Goal: Task Accomplishment & Management: Complete application form

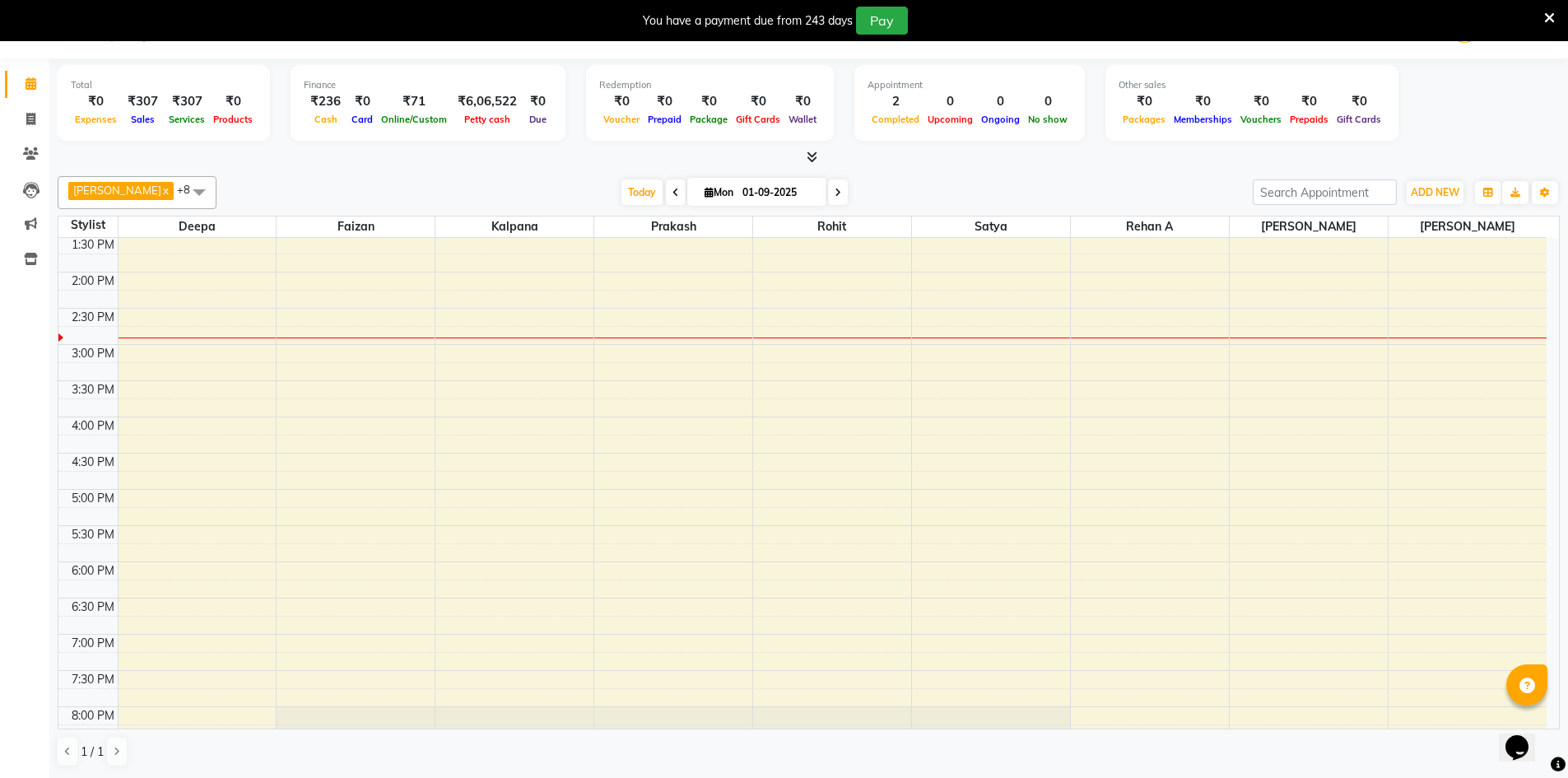
scroll to position [358, 0]
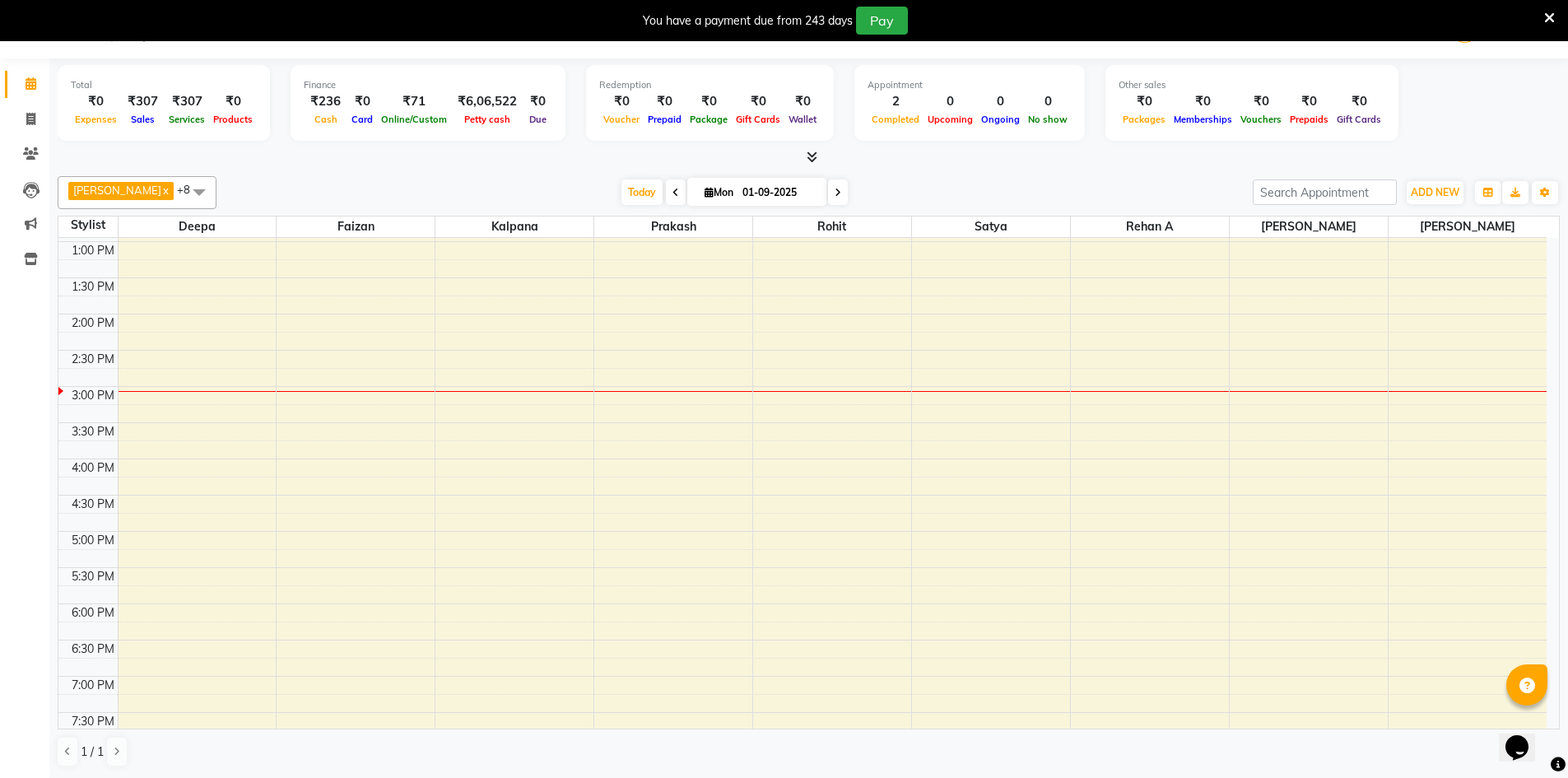
click at [5, 70] on link "Calendar" at bounding box center [24, 84] width 39 height 27
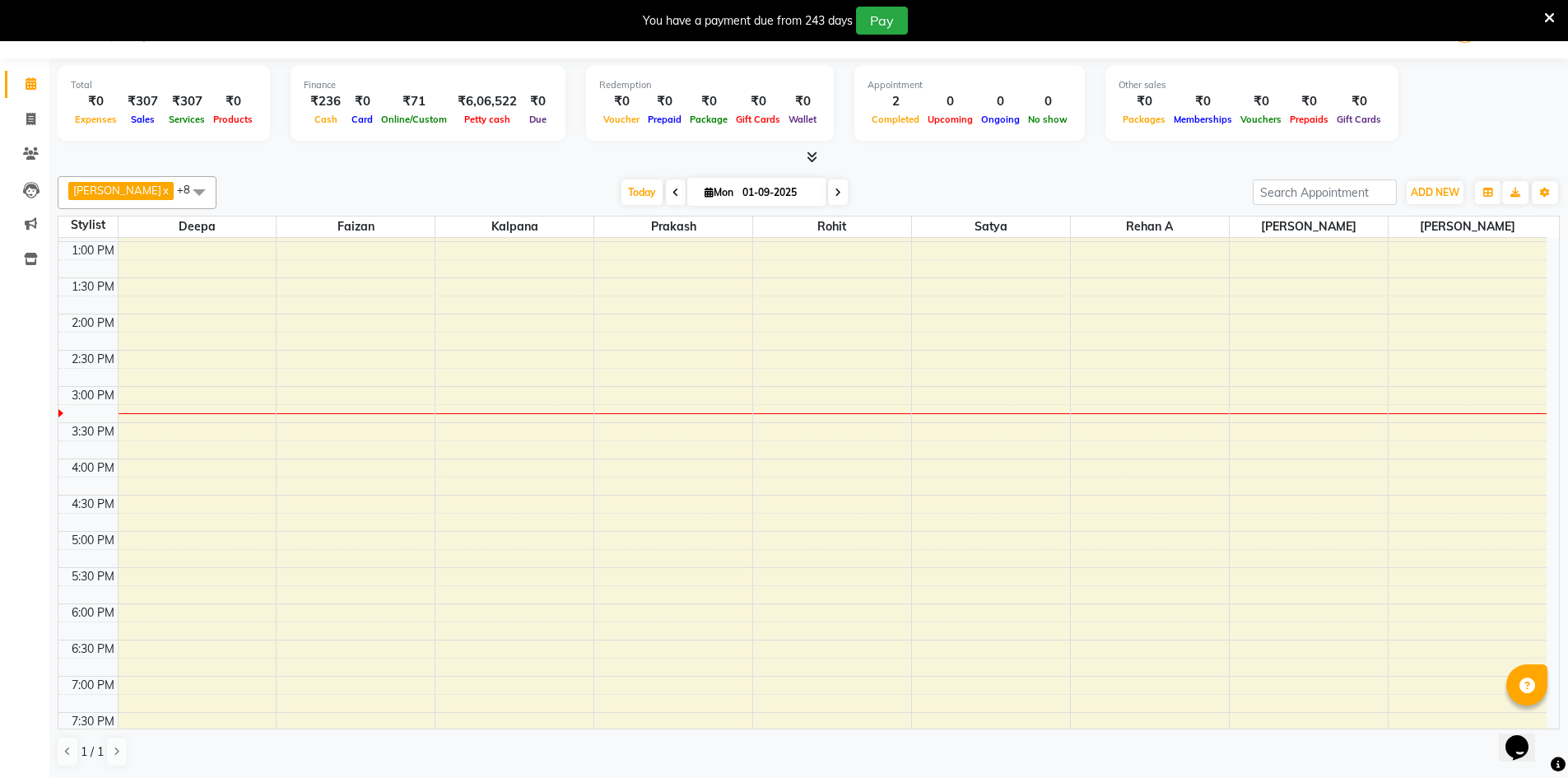
click at [5, 70] on link "Calendar" at bounding box center [24, 84] width 39 height 27
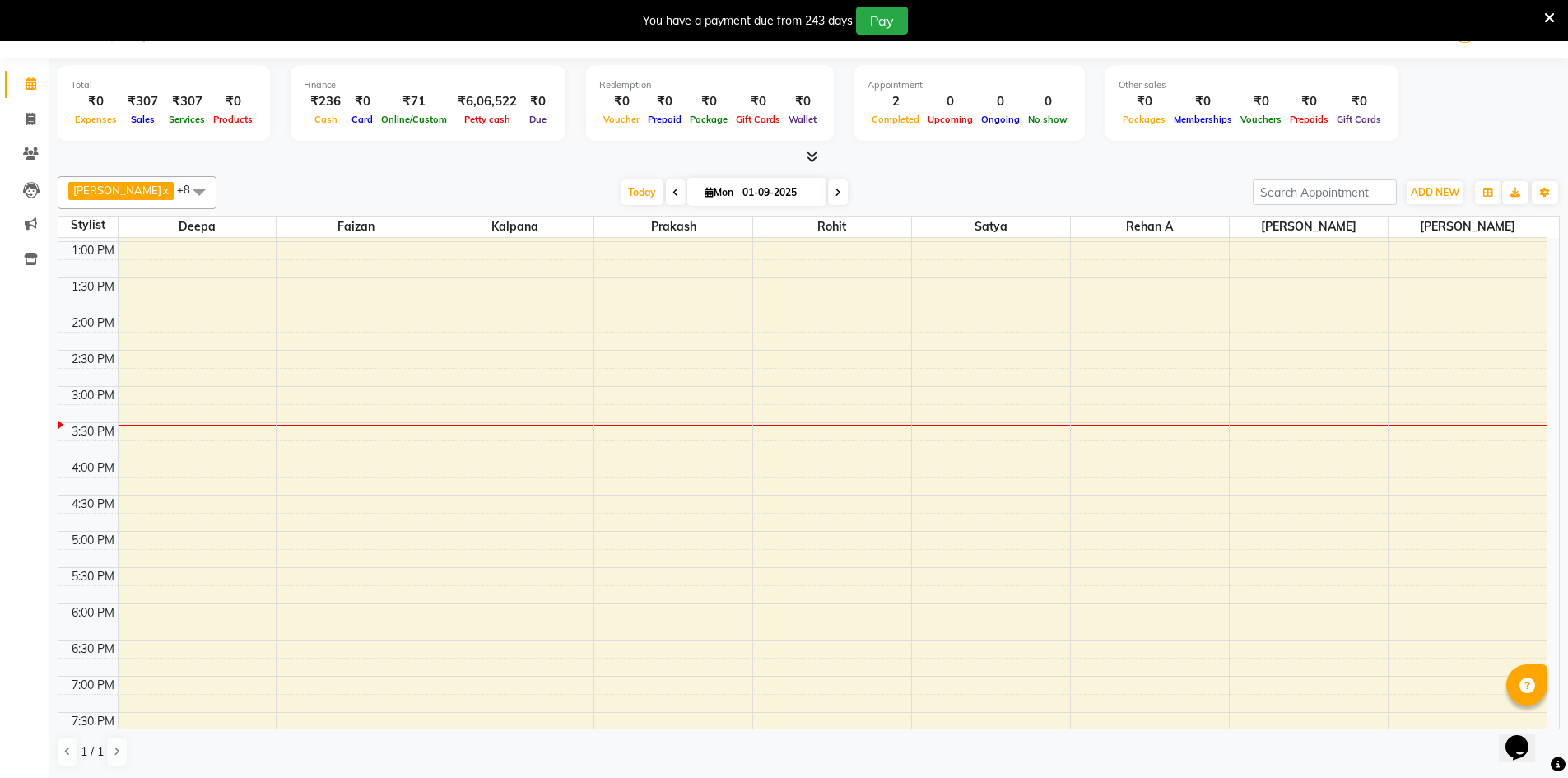
click at [5, 70] on link "Calendar" at bounding box center [24, 84] width 39 height 27
click at [1441, 238] on table "Stylist [PERSON_NAME] [PERSON_NAME] Rohit [PERSON_NAME] A [PERSON_NAME] 8:00 AM…" at bounding box center [808, 473] width 1502 height 513
click at [1460, 98] on div "Total ₹0 Expenses ₹307 Sales ₹307 Services ₹0 Products Finance ₹236 Cash ₹0 Car…" at bounding box center [808, 105] width 1502 height 81
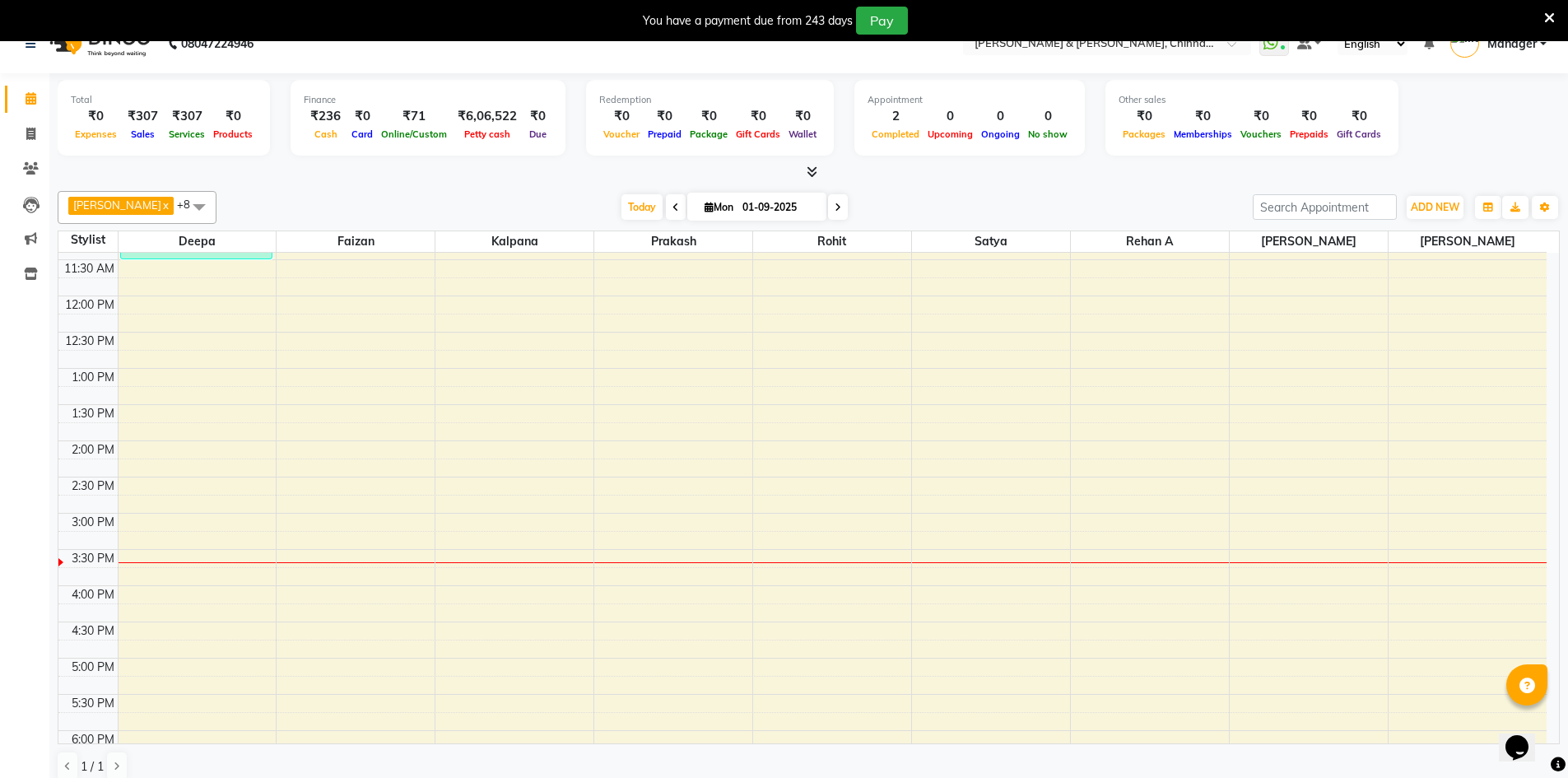
scroll to position [42, 0]
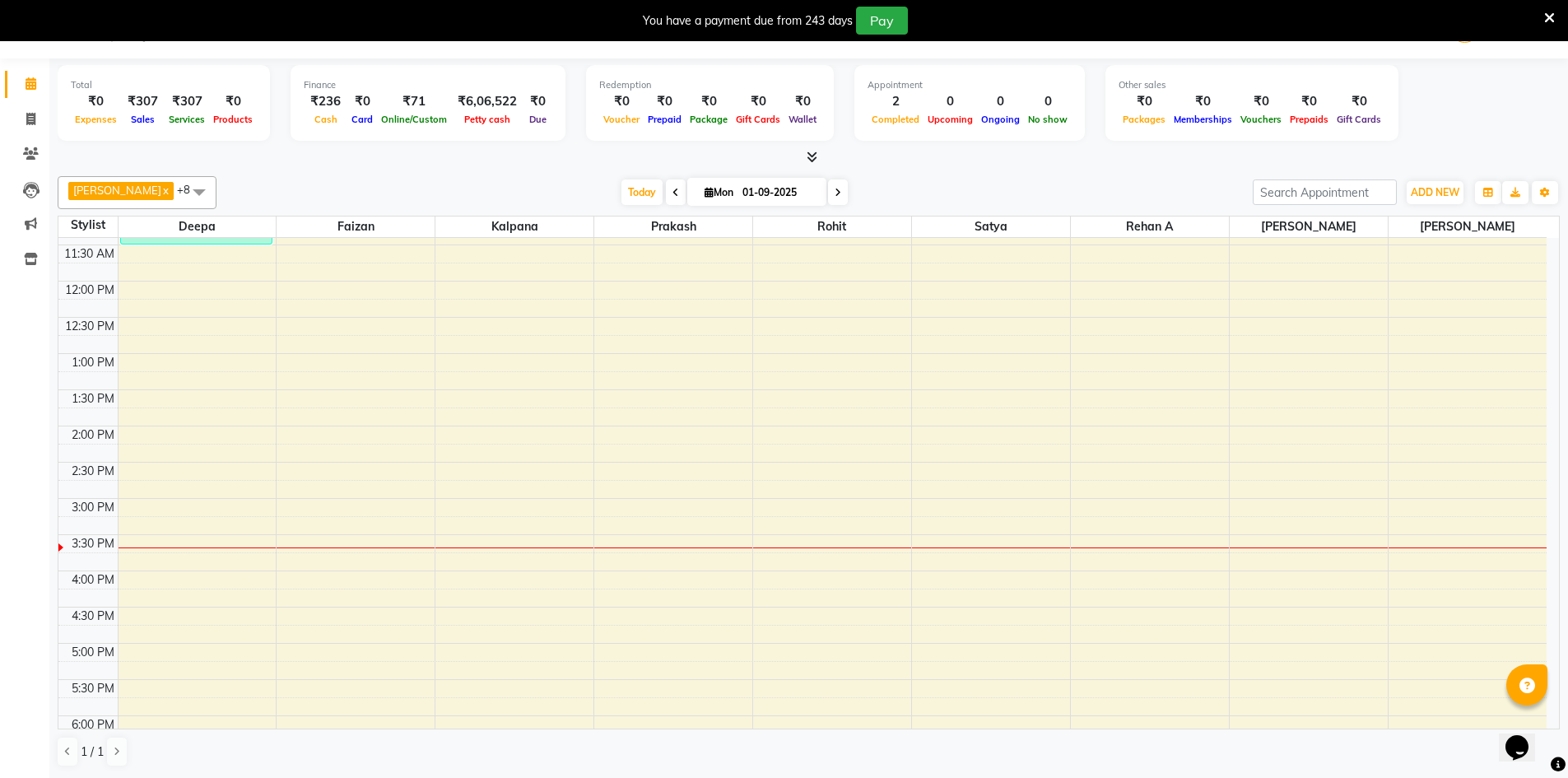
click at [1551, 12] on icon at bounding box center [1549, 17] width 10 height 15
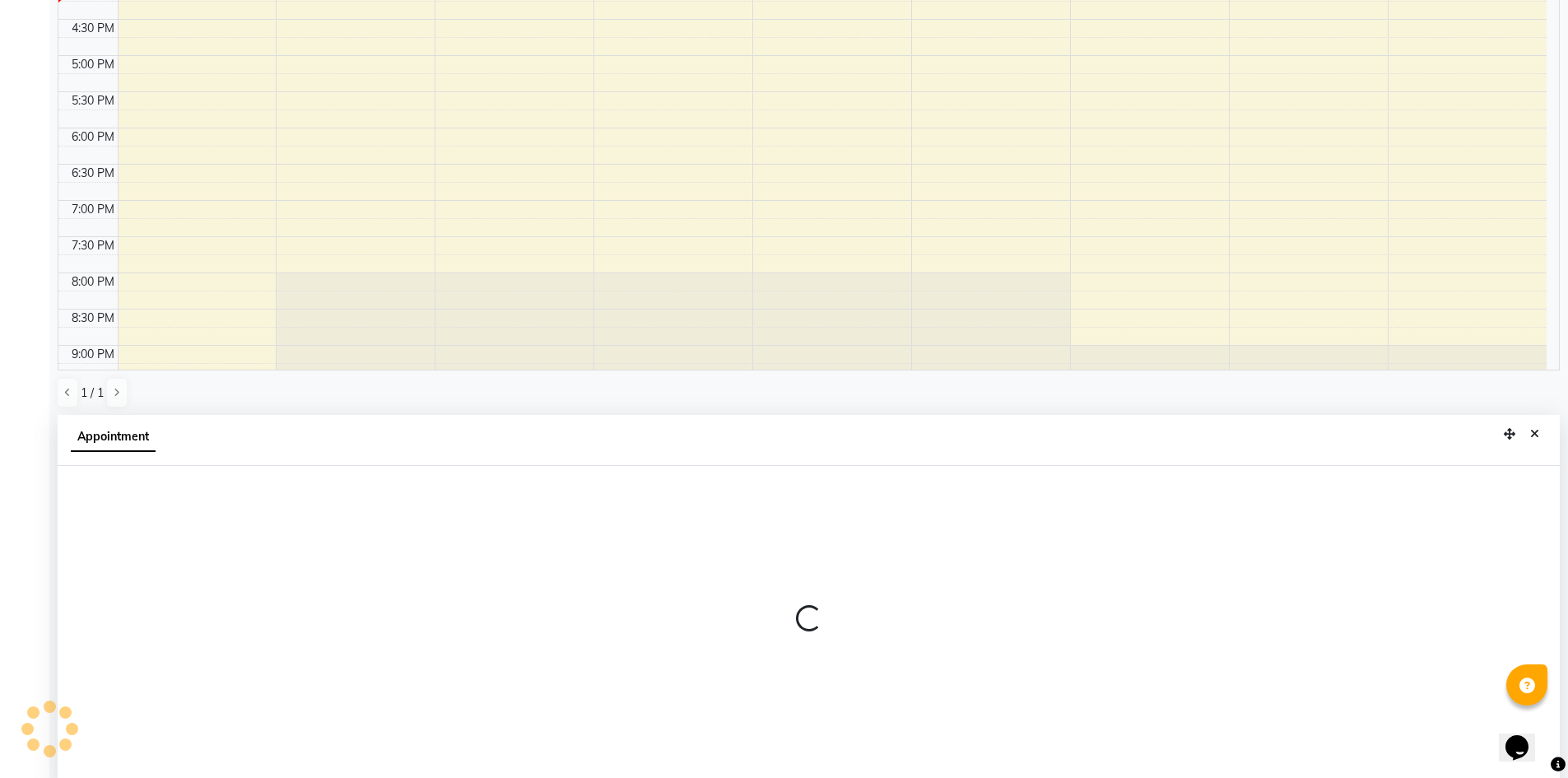
scroll to position [324, 0]
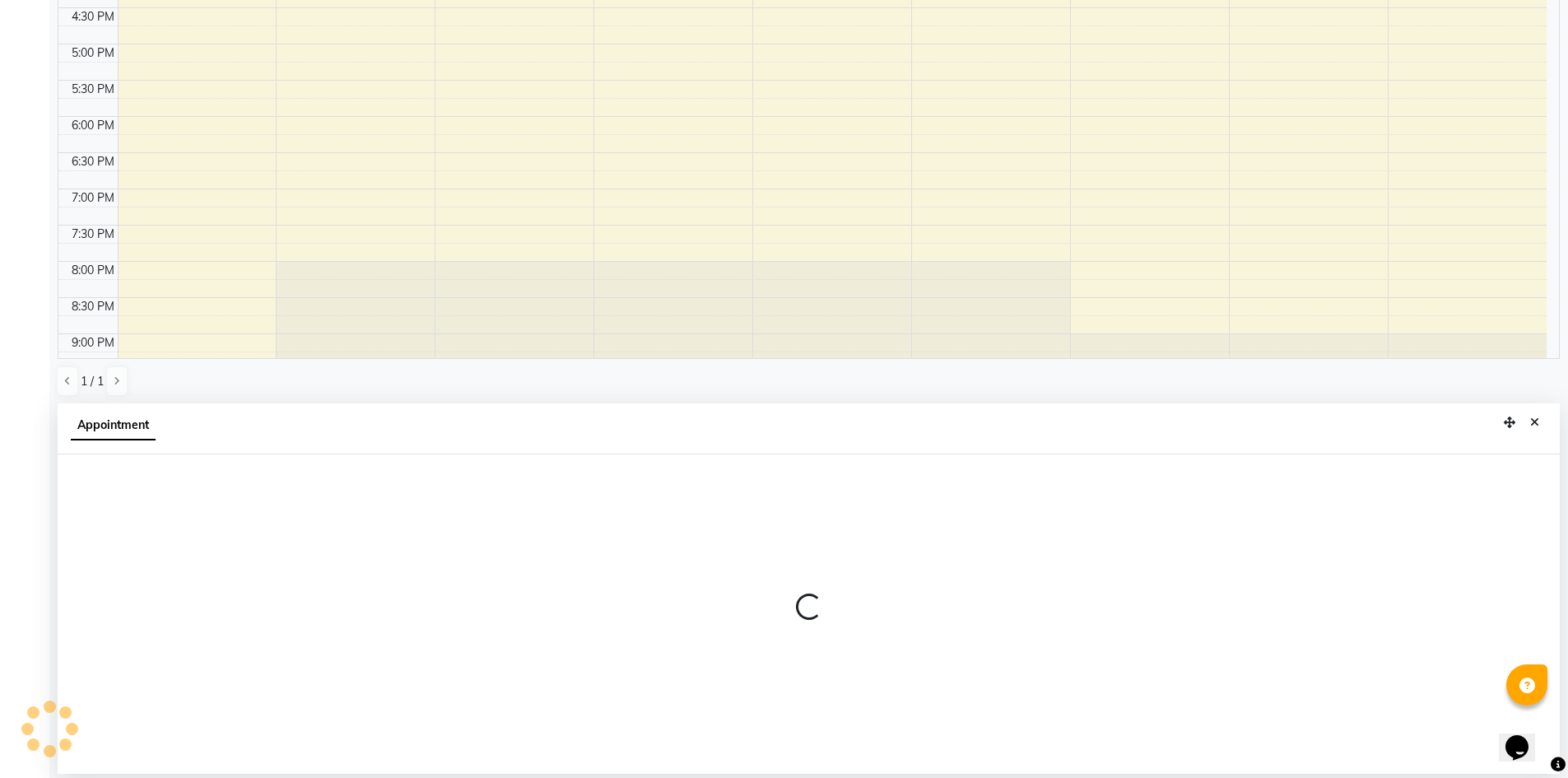
select select "65078"
select select "1200"
select select "tentative"
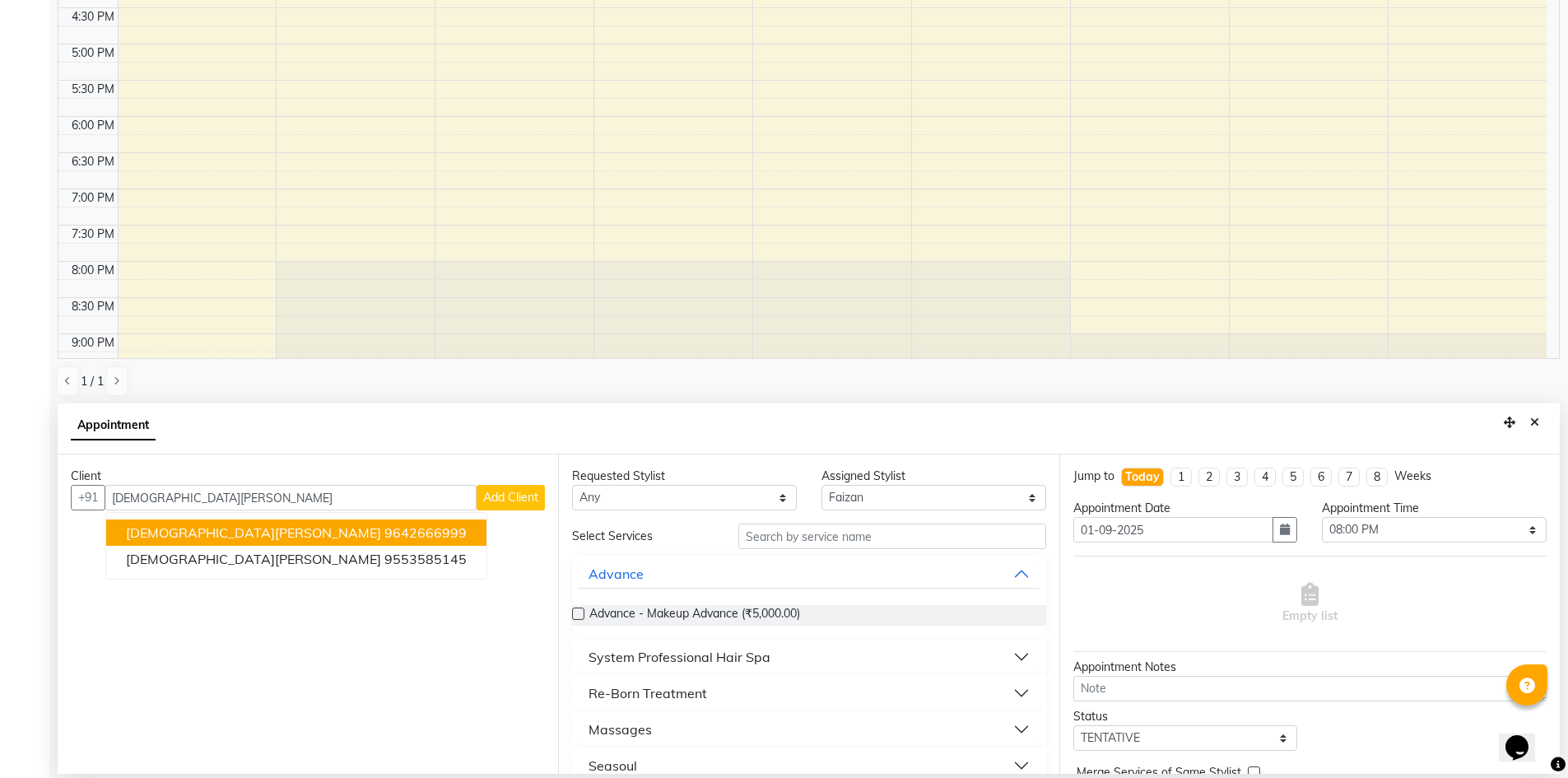
click at [385, 527] on ngb-highlight "9642666999" at bounding box center [426, 532] width 83 height 17
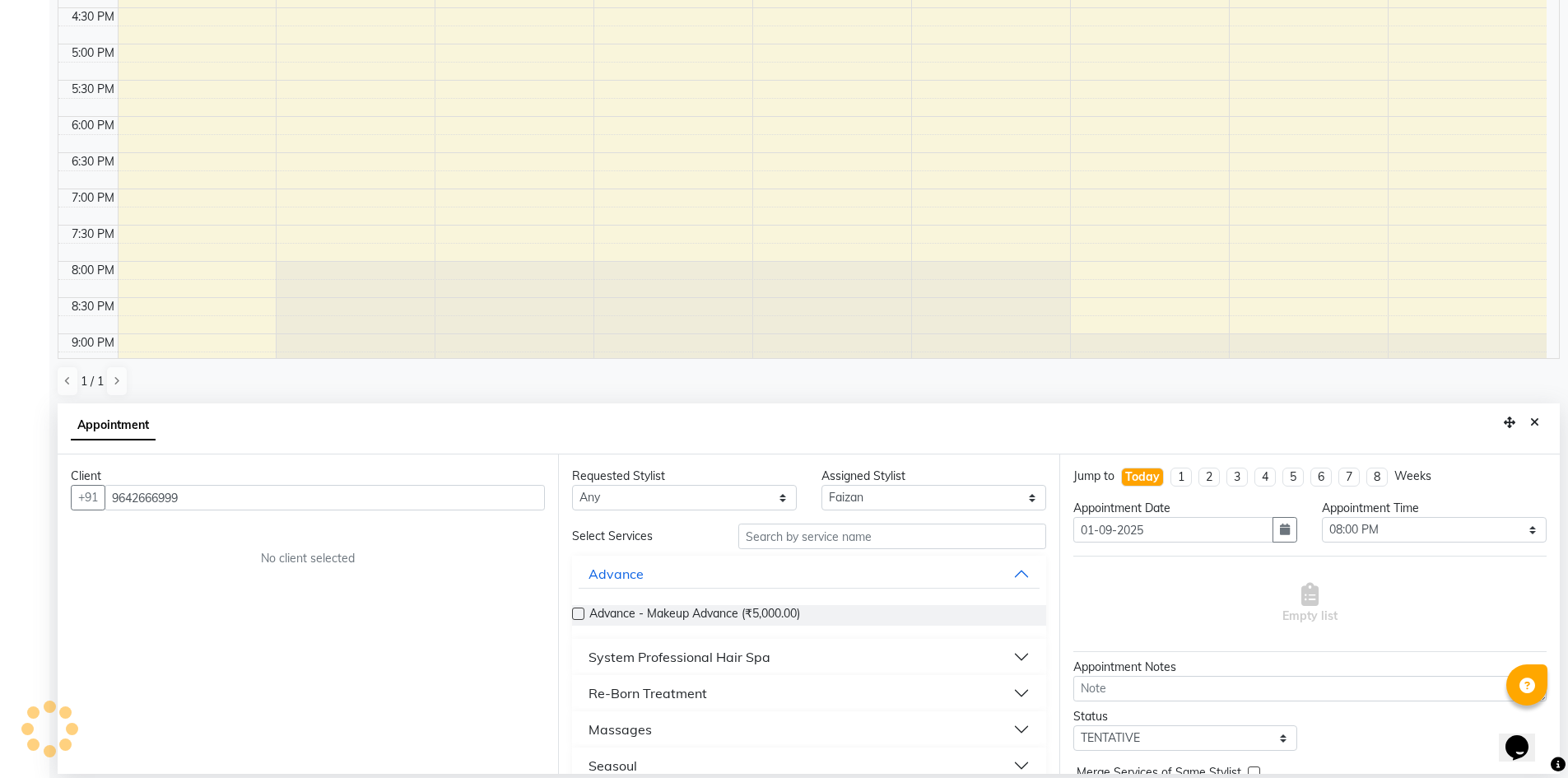
type input "9642666999"
click at [690, 498] on select "Any [PERSON_NAME] [PERSON_NAME] [PERSON_NAME] A [PERSON_NAME] [PERSON_NAME]" at bounding box center [684, 497] width 224 height 25
select select "65078"
click at [572, 485] on select "Any [PERSON_NAME] [PERSON_NAME] [PERSON_NAME] A [PERSON_NAME] [PERSON_NAME]" at bounding box center [684, 497] width 224 height 25
click at [807, 530] on input "text" at bounding box center [892, 536] width 308 height 25
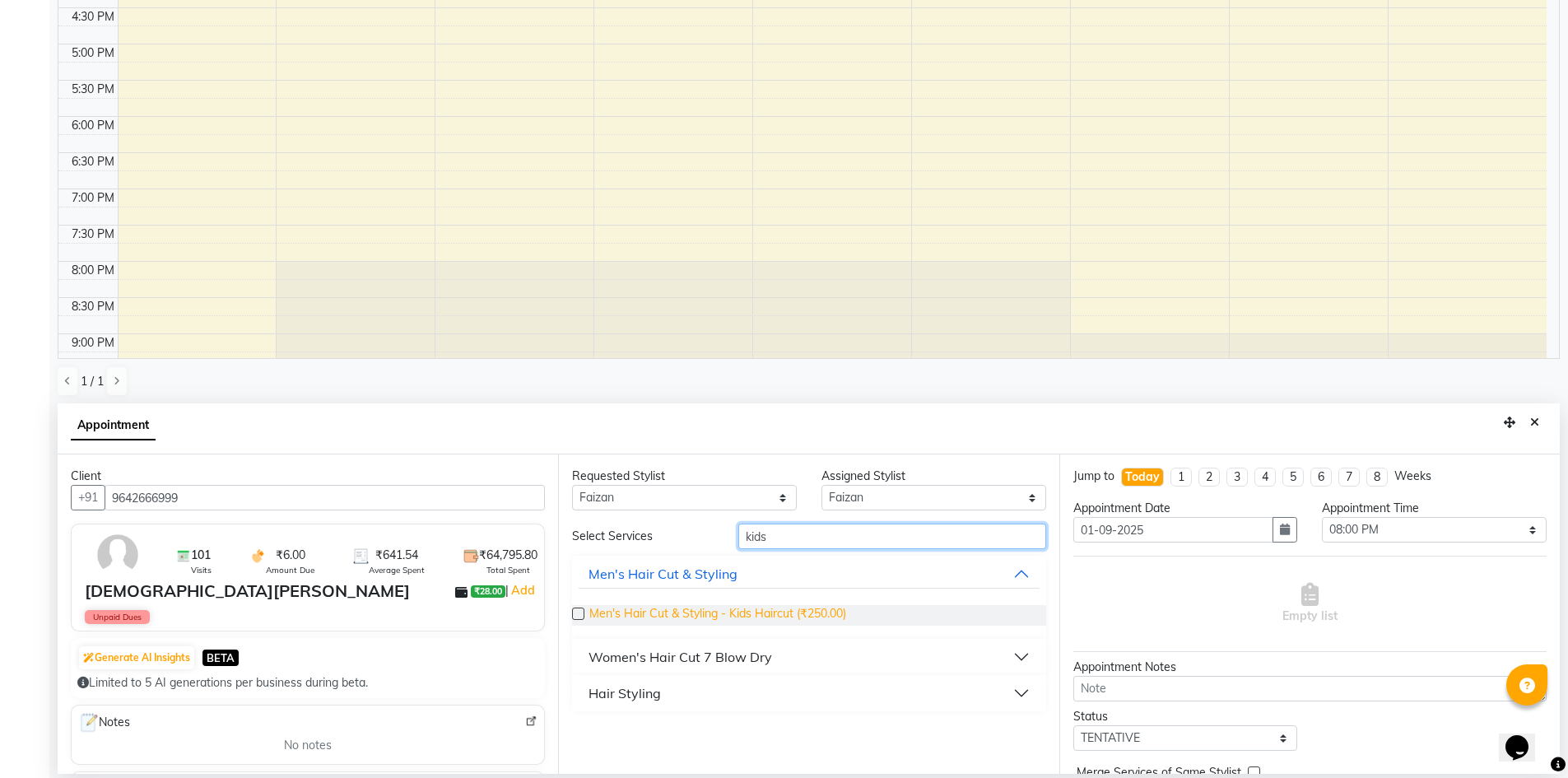
type input "kids"
click at [830, 607] on span "Men's Hair Cut & Styling - Kids Haircut (₹250.00)" at bounding box center [717, 615] width 257 height 21
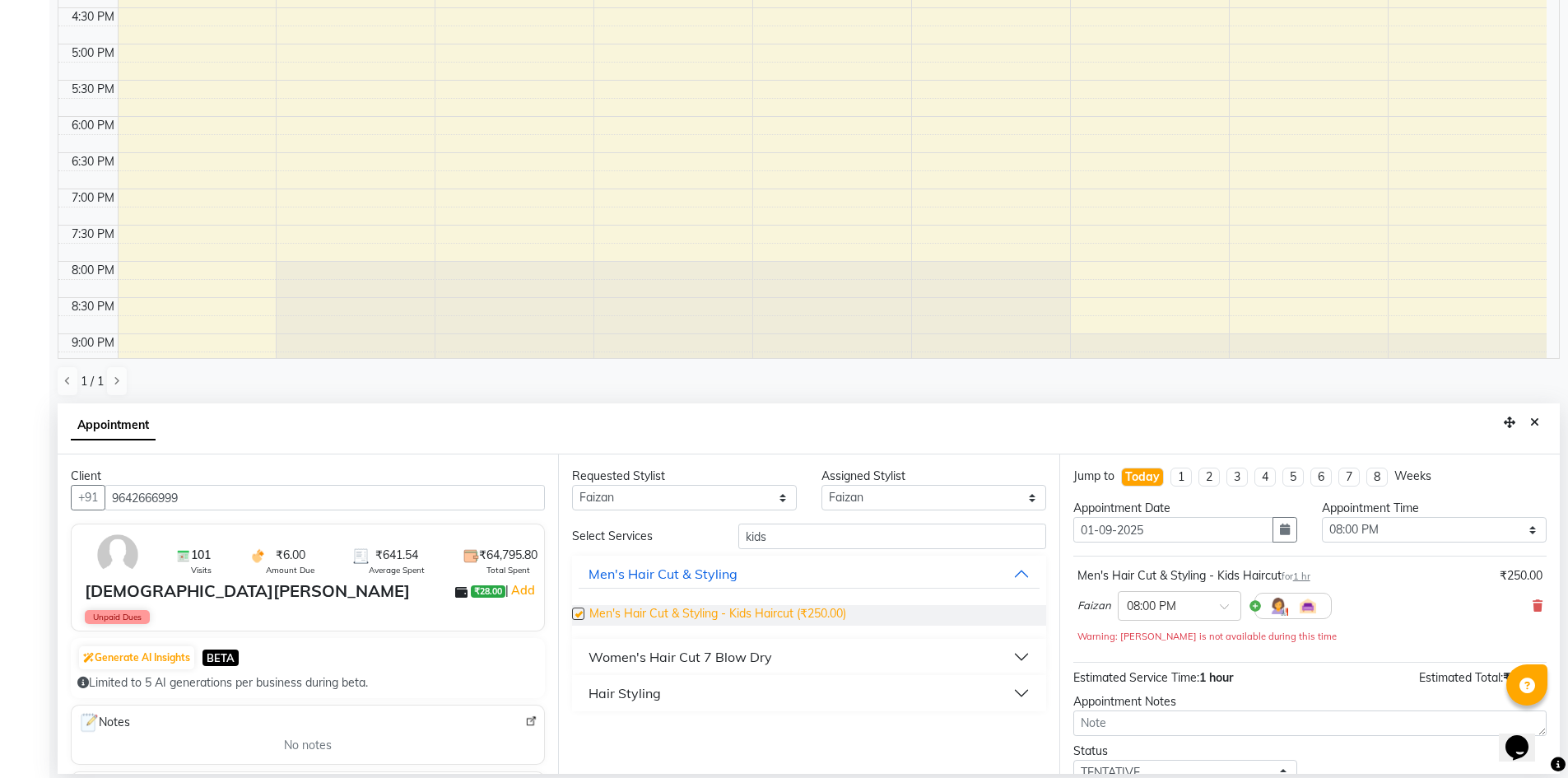
checkbox input "false"
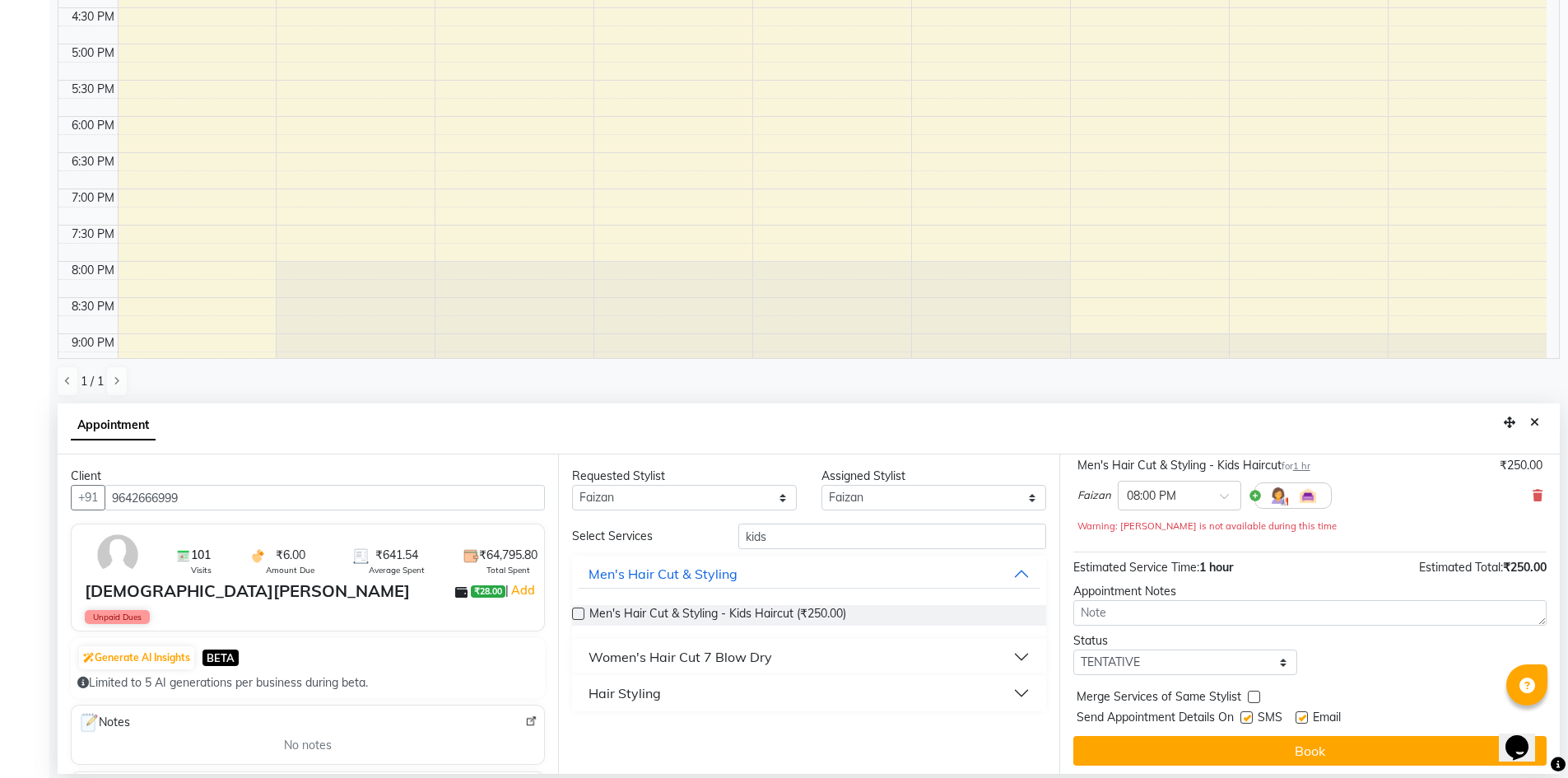
scroll to position [115, 0]
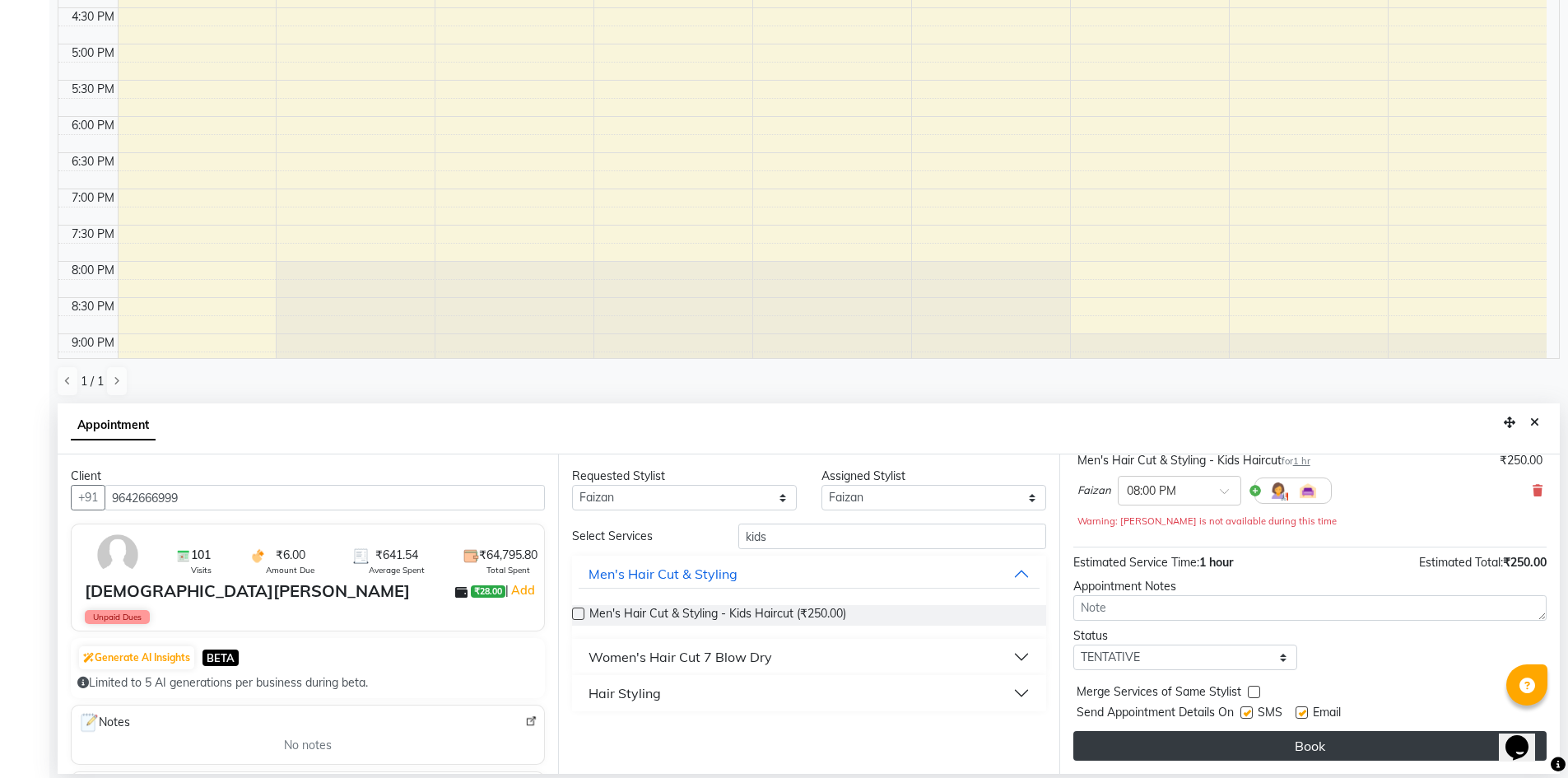
click at [1234, 732] on button "Book" at bounding box center [1310, 746] width 473 height 30
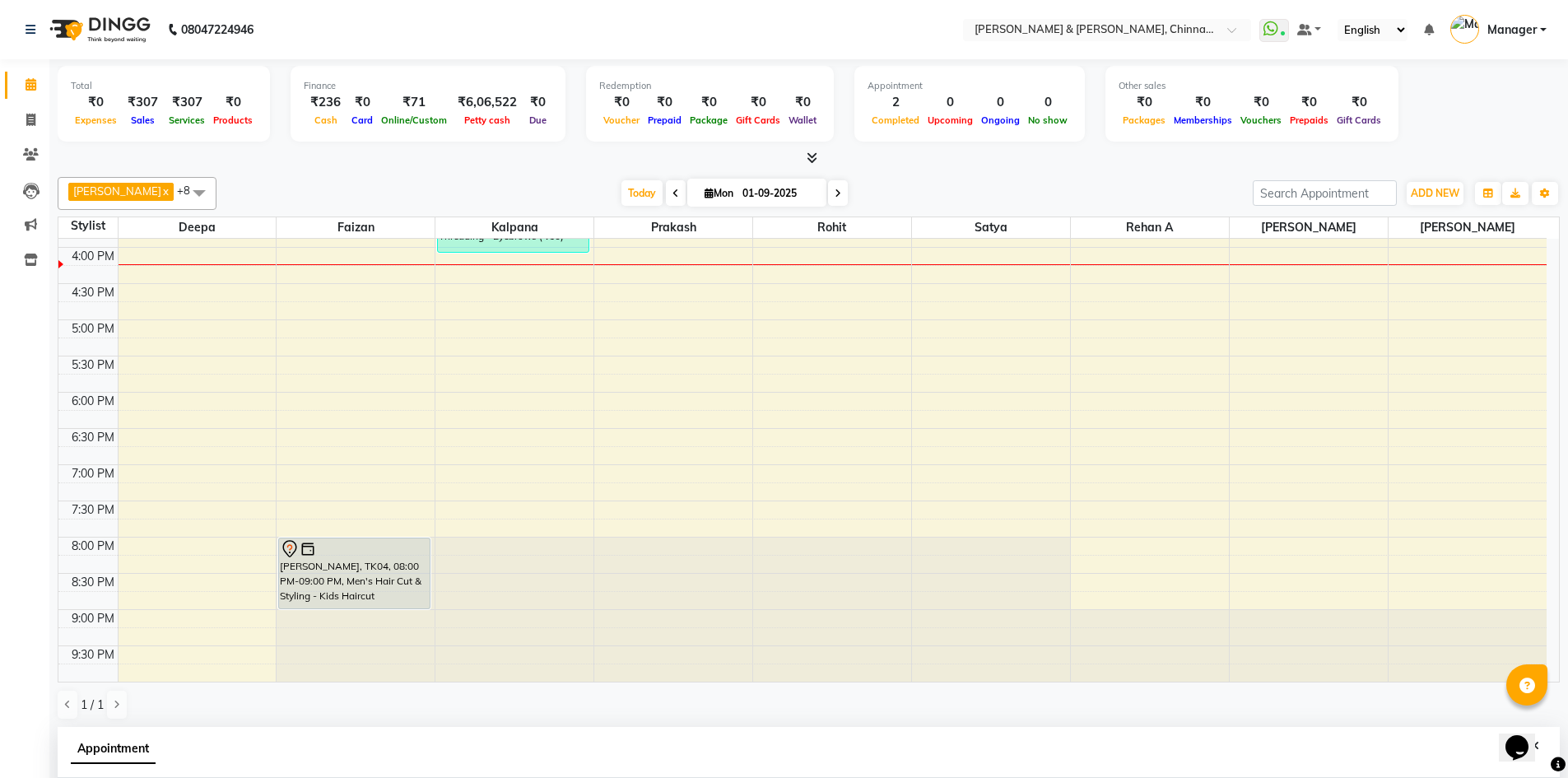
scroll to position [247, 0]
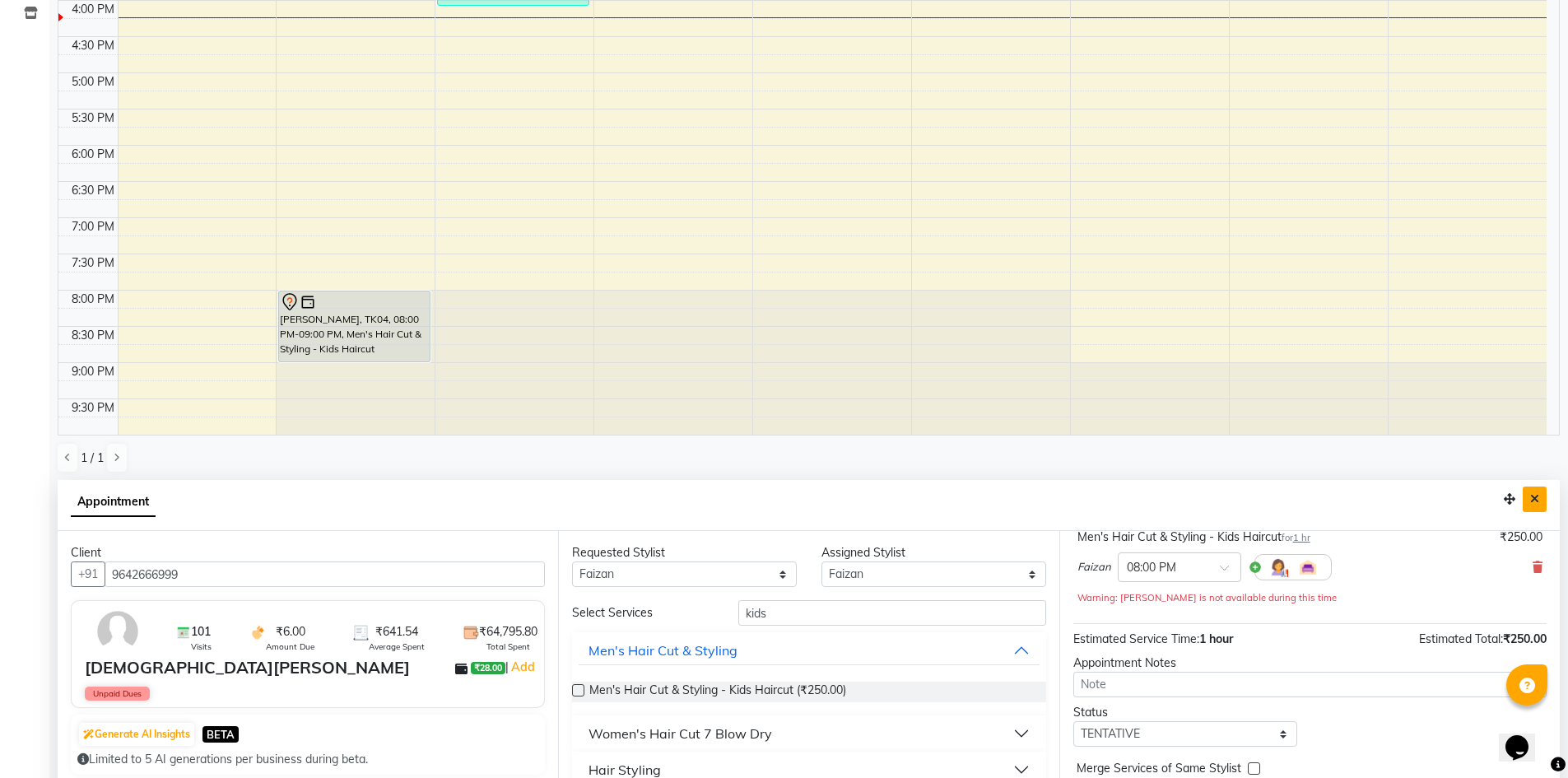
click at [1534, 504] on icon "Close" at bounding box center [1534, 499] width 9 height 11
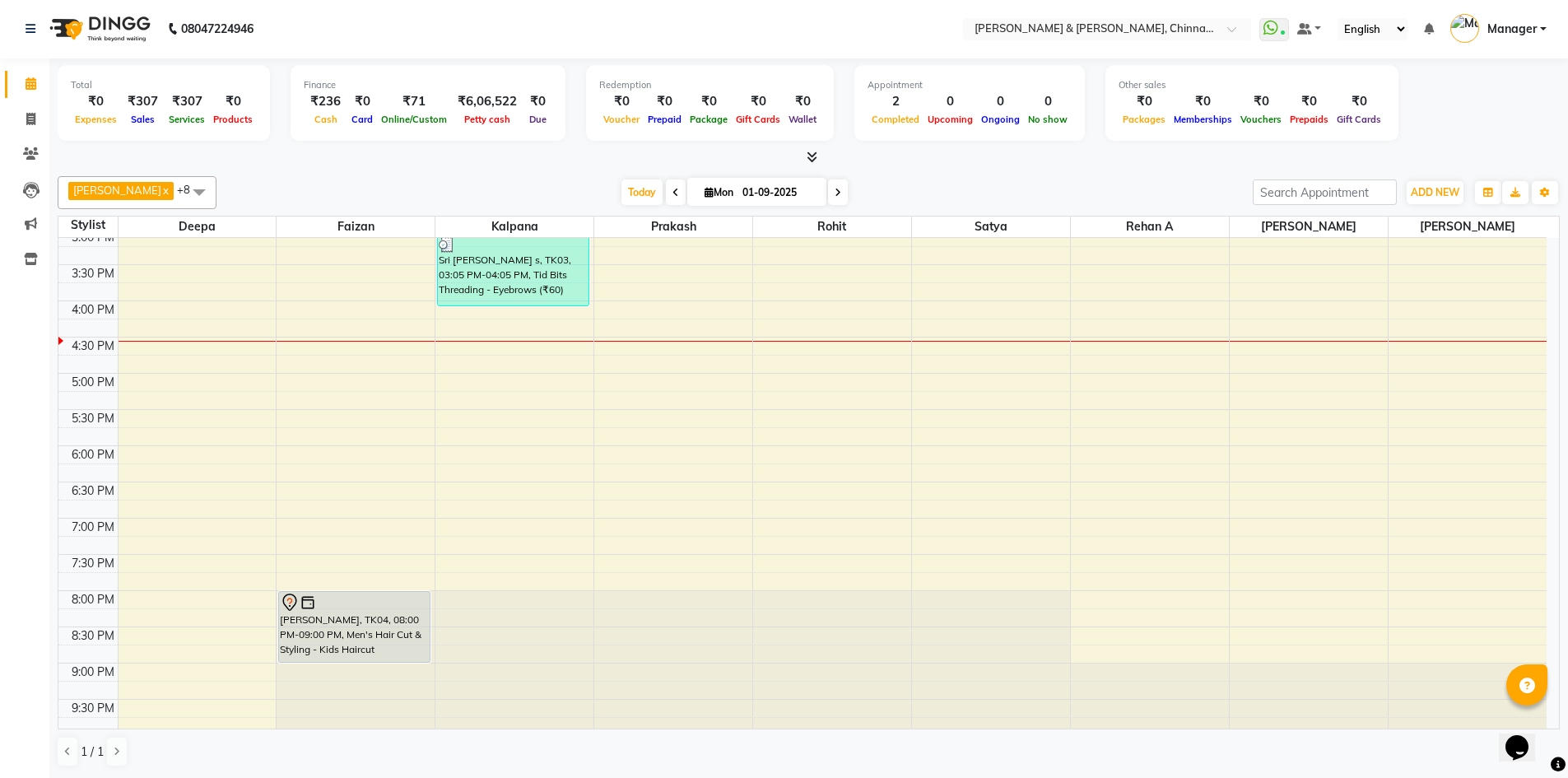
scroll to position [523, 0]
click at [1567, 685] on div "Total ₹0 Expenses ₹307 Sales ₹307 Services ₹0 Products Finance ₹236 Cash ₹0 Car…" at bounding box center [808, 418] width 1518 height 720
click at [1558, 698] on td "8:00 AM 8:30 AM 9:00 AM 9:30 AM 10:00 AM 10:30 AM 11:00 AM 11:30 AM 12:00 PM 12…" at bounding box center [808, 483] width 1501 height 492
